Goal: Check status: Verify the current state of an ongoing process or item

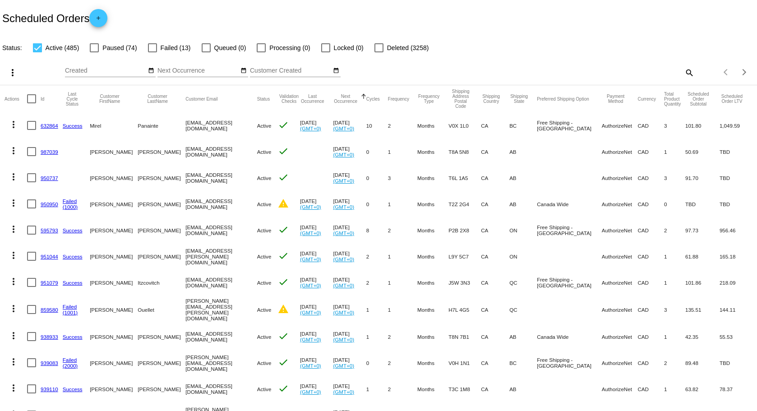
click at [684, 75] on mat-icon "search" at bounding box center [689, 72] width 11 height 14
click at [610, 75] on div "Search" at bounding box center [599, 69] width 189 height 18
click at [608, 72] on input "Search" at bounding box center [599, 70] width 189 height 7
type input "gailkelly"
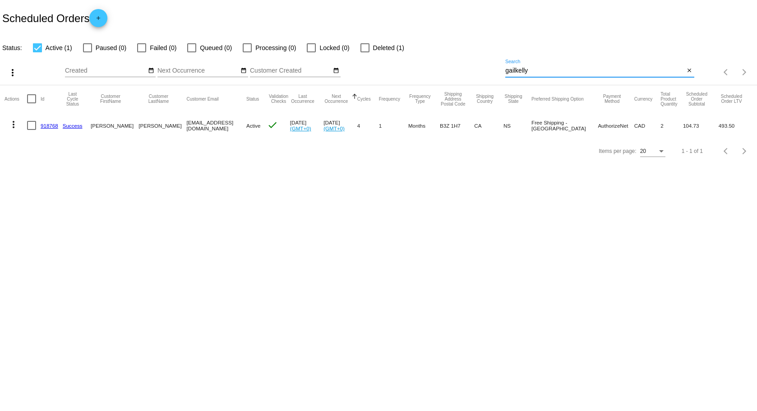
click at [49, 126] on link "918768" at bounding box center [50, 126] width 18 height 6
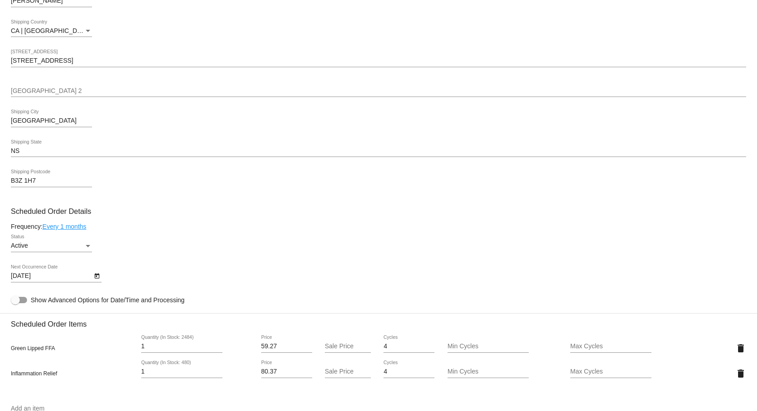
scroll to position [496, 0]
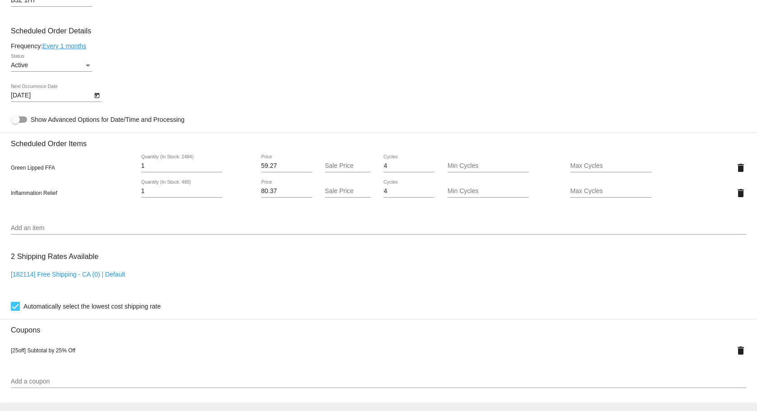
click at [85, 66] on div "Status" at bounding box center [88, 65] width 8 height 7
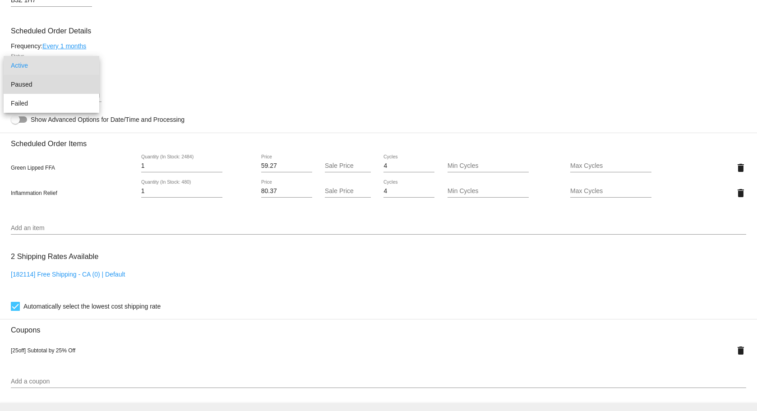
click at [60, 85] on span "Paused" at bounding box center [51, 84] width 81 height 19
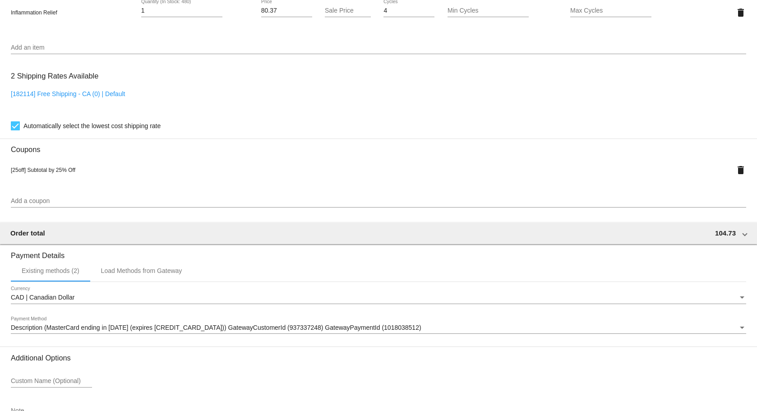
scroll to position [740, 0]
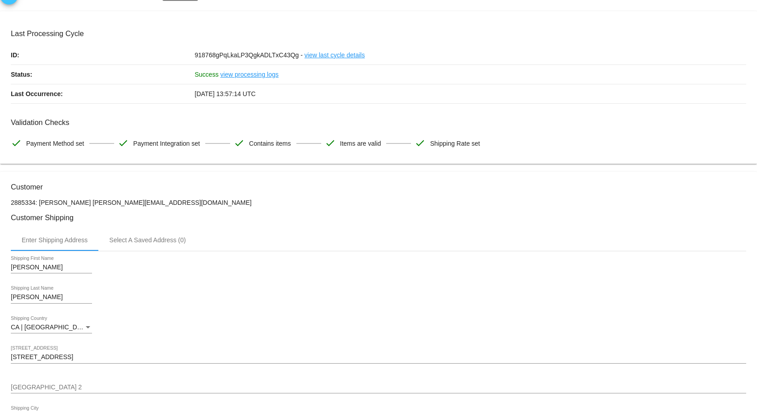
scroll to position [0, 0]
